Goal: Check status: Check status

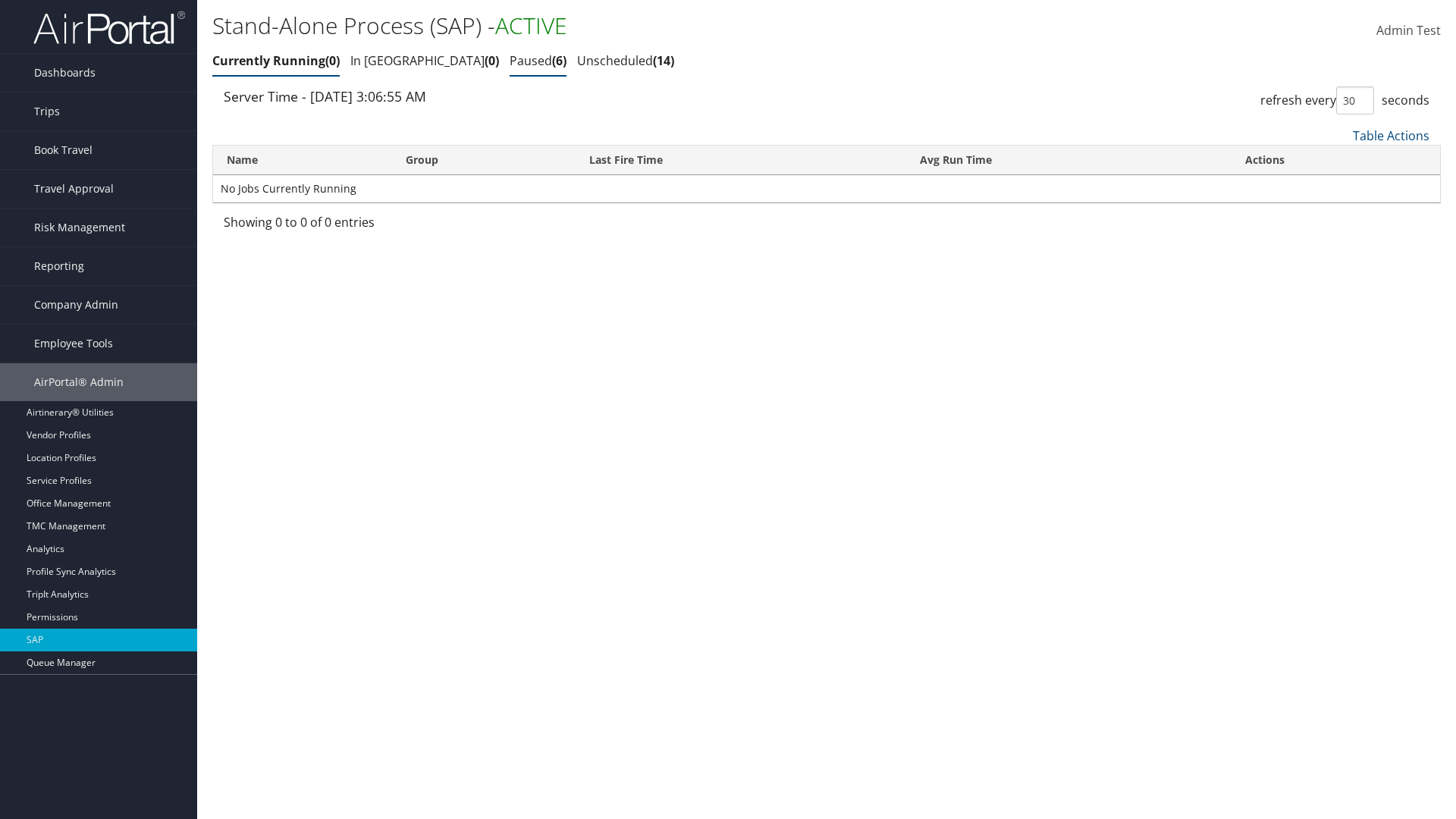
click at [510, 61] on link "Paused 6" at bounding box center [538, 60] width 57 height 17
